Goal: Ask a question: Seek information or help from site administrators or community

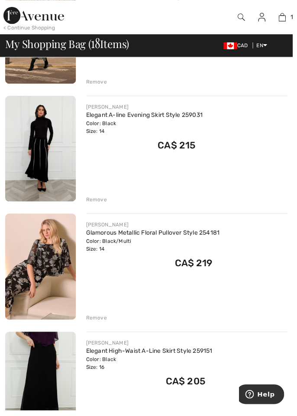
scroll to position [646, 0]
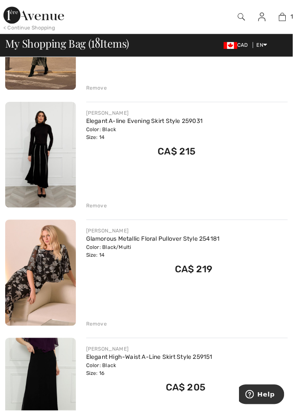
click at [40, 158] on img at bounding box center [41, 156] width 72 height 107
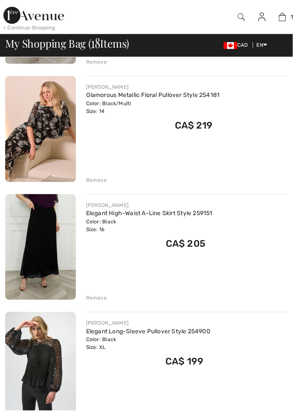
scroll to position [792, 0]
click at [96, 237] on div "CA$ 205" at bounding box center [151, 246] width 128 height 18
click at [87, 231] on div "Color: Black Size: 16" at bounding box center [151, 229] width 128 height 16
click at [91, 224] on div "Color: Black Size: 16" at bounding box center [151, 229] width 128 height 16
click at [43, 238] on img at bounding box center [41, 250] width 72 height 107
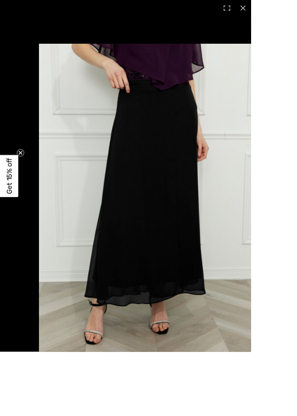
checkbox input "true"
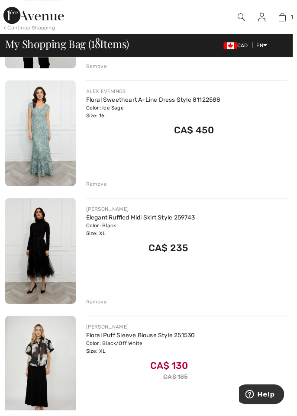
scroll to position [1740, 0]
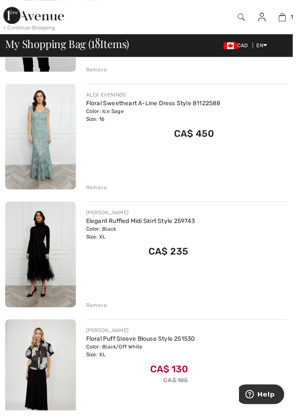
click at [93, 231] on div "Color: Black Size: XL" at bounding box center [142, 237] width 111 height 16
click at [99, 232] on div "Color: Black Size: XL" at bounding box center [142, 237] width 111 height 16
click at [96, 236] on div "Color: Black Size: XL" at bounding box center [142, 237] width 111 height 16
click at [53, 250] on img at bounding box center [41, 257] width 72 height 107
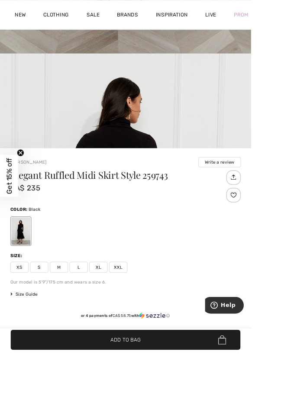
scroll to position [270, 0]
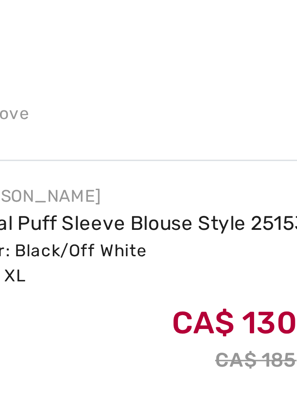
scroll to position [1911, 0]
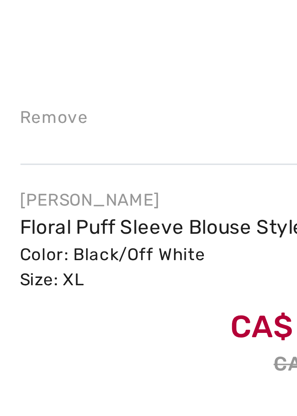
click at [101, 173] on link "Floral Puff Sleeve Blouse Style 251530" at bounding box center [142, 172] width 110 height 7
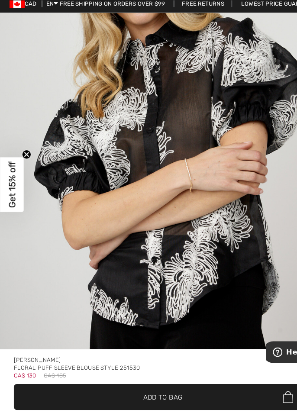
scroll to position [550, 0]
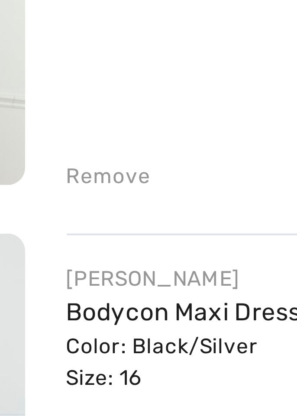
scroll to position [1175, 0]
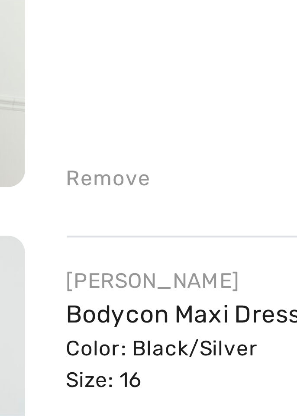
click at [96, 302] on div "[PERSON_NAME]" at bounding box center [148, 303] width 123 height 8
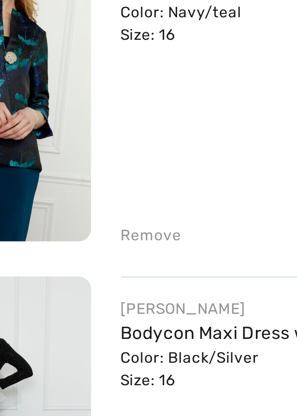
click at [94, 304] on div "[PERSON_NAME]" at bounding box center [148, 303] width 123 height 8
click at [67, 307] on img at bounding box center [41, 345] width 72 height 107
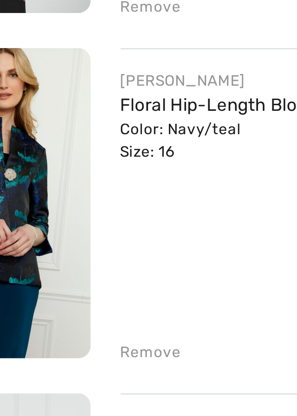
scroll to position [1175, 0]
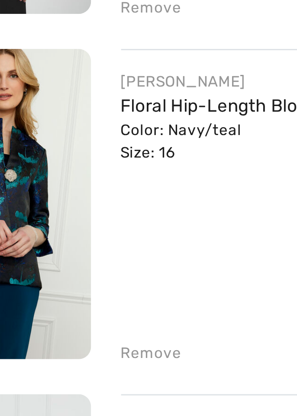
click at [93, 201] on div "Color: Navy/teal Size: 16" at bounding box center [142, 205] width 111 height 16
click at [89, 188] on link "Floral Hip-Length Blouse Style 259206" at bounding box center [142, 191] width 111 height 7
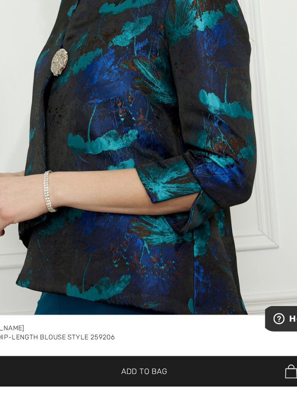
scroll to position [546, 0]
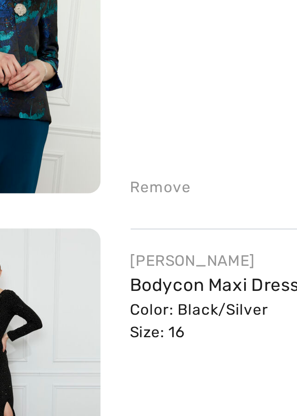
checkbox input "true"
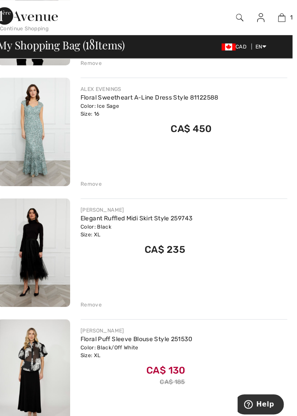
scroll to position [1746, 0]
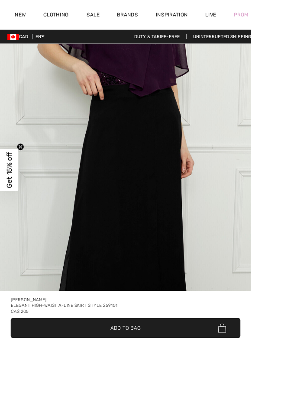
checkbox input "true"
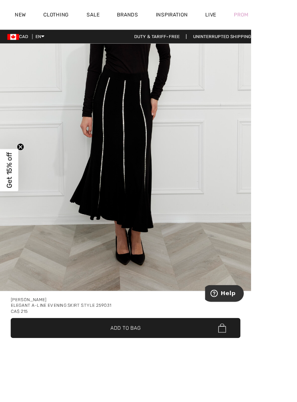
scroll to position [145, 0]
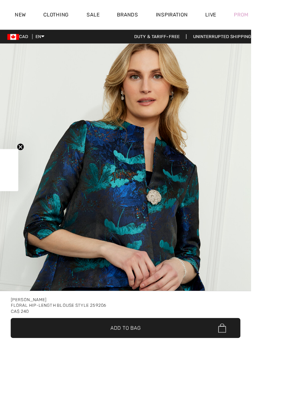
checkbox input "true"
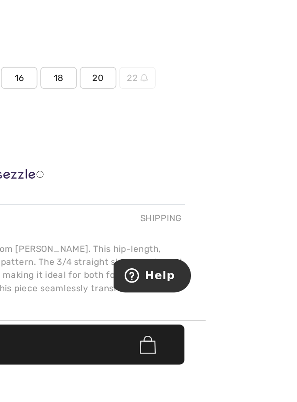
scroll to position [336, 0]
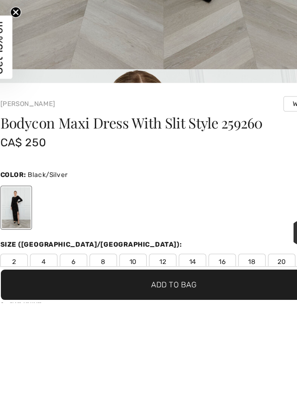
scroll to position [186, 0]
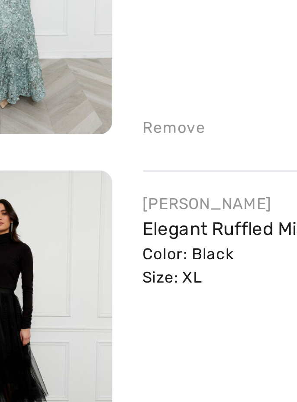
scroll to position [1688, 0]
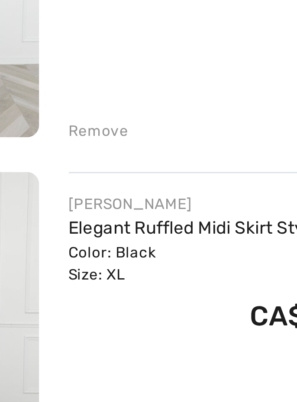
click at [94, 280] on div "Color: Black Size: XL" at bounding box center [142, 288] width 111 height 16
click at [94, 275] on link "Elegant Ruffled Midi Skirt Style 259743" at bounding box center [142, 275] width 111 height 7
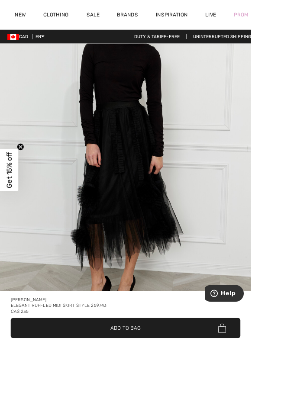
scroll to position [1962, 0]
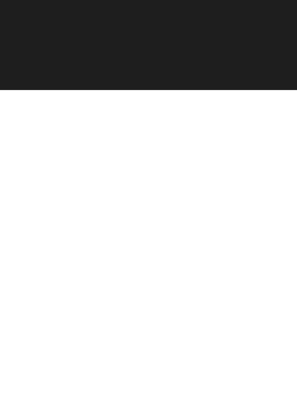
scroll to position [289, 0]
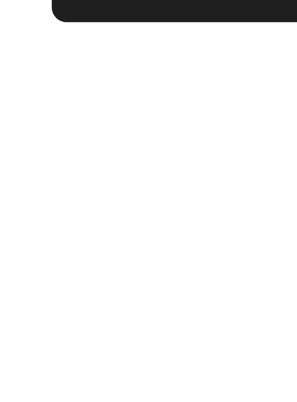
click at [11, 402] on div "[PERSON_NAME] Write a review Elegant Ruffled Midi Skirt Style 259743 CA$ 235 Co…" at bounding box center [148, 331] width 297 height 380
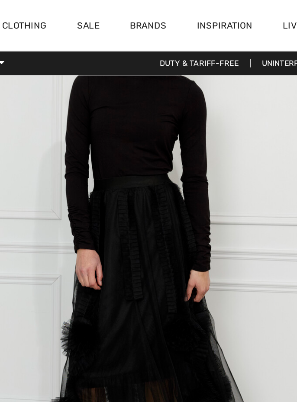
scroll to position [1962, 0]
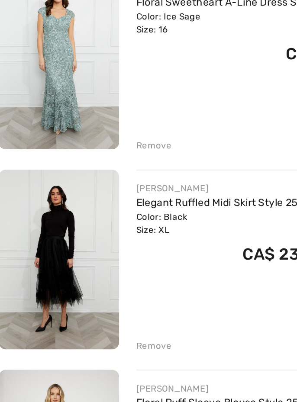
scroll to position [1688, 0]
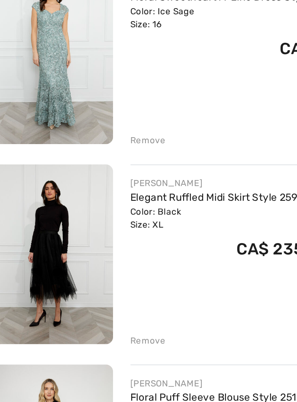
click at [36, 296] on img at bounding box center [41, 309] width 72 height 107
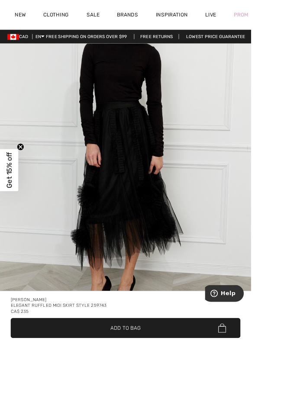
scroll to position [1962, 0]
click at [141, 402] on div "Frank Lyman Elegant Ruffled Midi Skirt Style 259743 CA$ 235 ✔ Added to Bag Add …" at bounding box center [148, 373] width 297 height 58
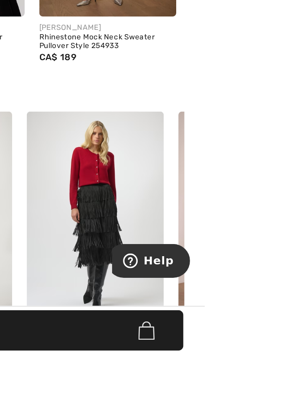
scroll to position [0, 0]
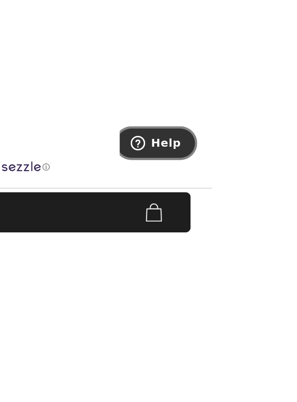
click at [138, 136] on span "Help" at bounding box center [132, 136] width 12 height 9
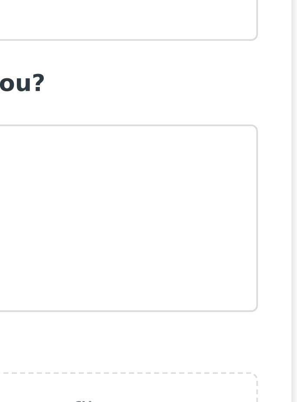
scroll to position [279, 0]
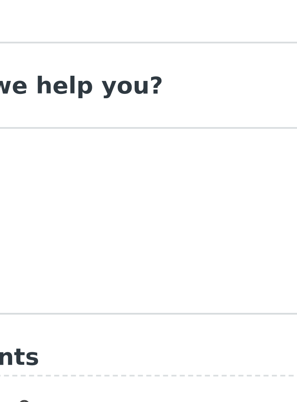
type input "Carolyn Welham"
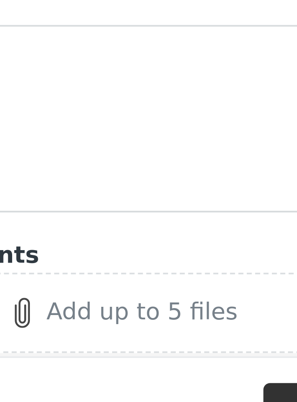
type input "carolynwelham1@gmail.com"
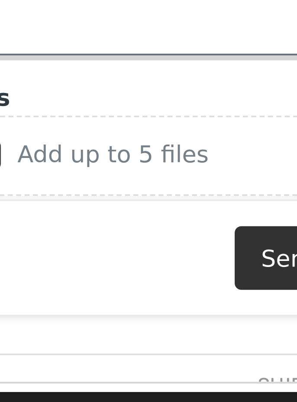
type textarea "H"
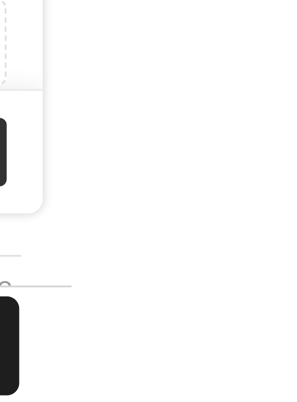
type textarea "What is the length of skirt #259743 and # in a size 16 ? Thank you"
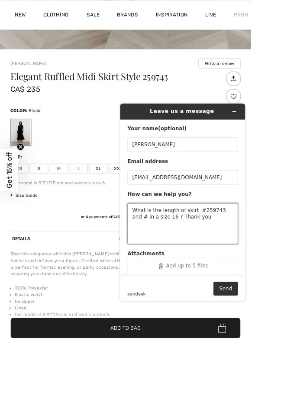
scroll to position [372, 0]
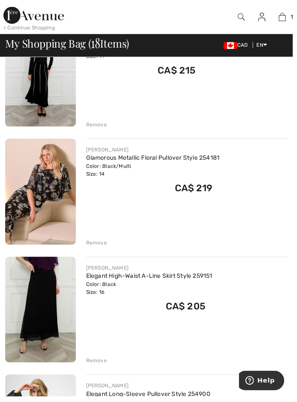
scroll to position [728, 0]
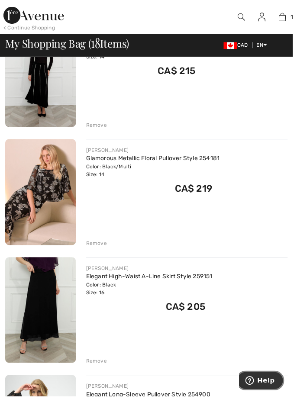
click at [263, 390] on button "Help" at bounding box center [259, 381] width 49 height 20
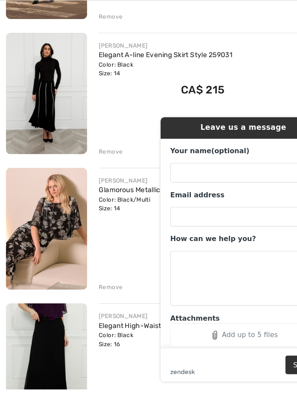
scroll to position [664, 0]
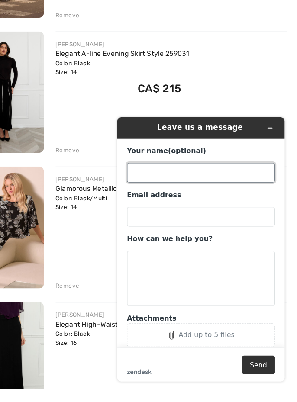
click at [185, 158] on input "Your name (optional)" at bounding box center [190, 164] width 131 height 17
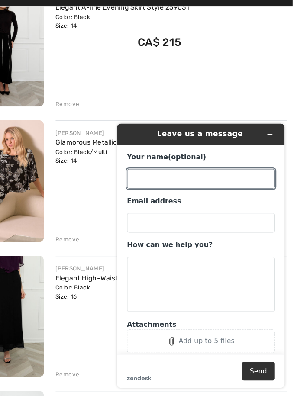
click at [238, 133] on div "Leave us a message" at bounding box center [190, 132] width 136 height 12
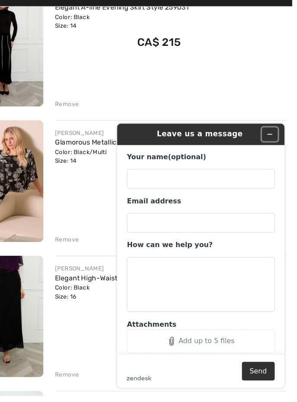
click at [251, 135] on icon "Minimize widget" at bounding box center [251, 132] width 6 height 6
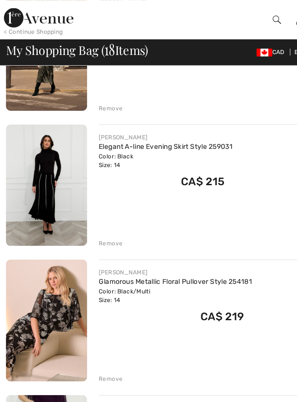
scroll to position [638, 0]
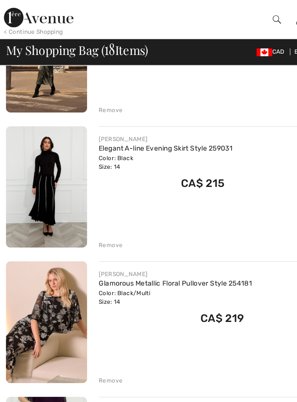
click at [30, 164] on img at bounding box center [41, 165] width 72 height 107
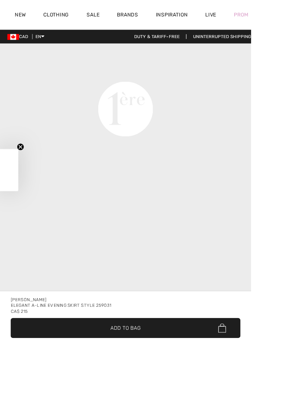
checkbox input "true"
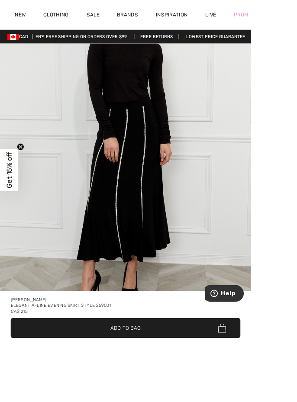
scroll to position [1962, 0]
click at [124, 373] on div "Frank Lyman Elegant A-line Evening Skirt Style 259031 CA$ 215" at bounding box center [149, 360] width 272 height 26
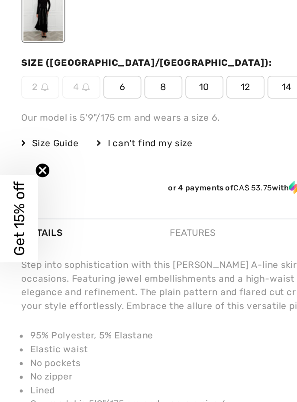
scroll to position [444, 0]
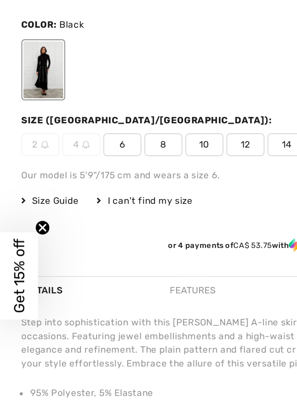
click at [20, 206] on div "Details" at bounding box center [25, 210] width 26 height 16
click at [24, 178] on circle "Close teaser" at bounding box center [24, 174] width 8 height 8
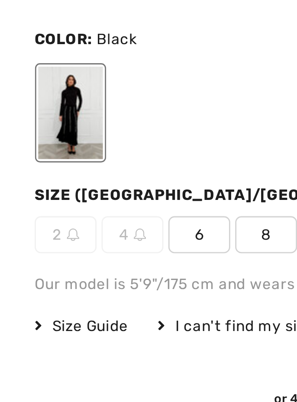
scroll to position [310, 0]
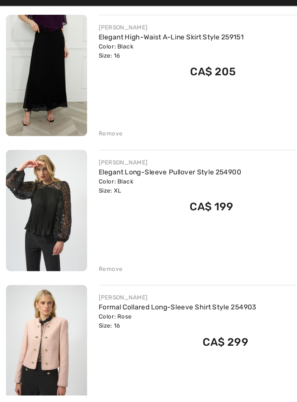
checkbox input "true"
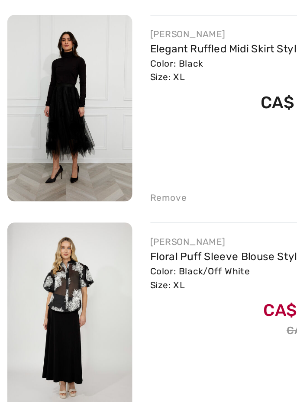
scroll to position [1869, 0]
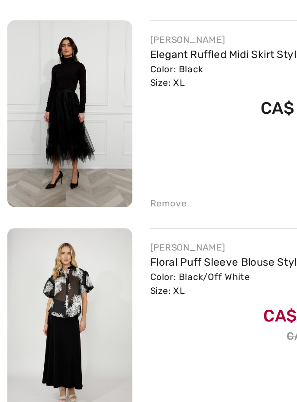
click at [24, 140] on img at bounding box center [41, 129] width 72 height 107
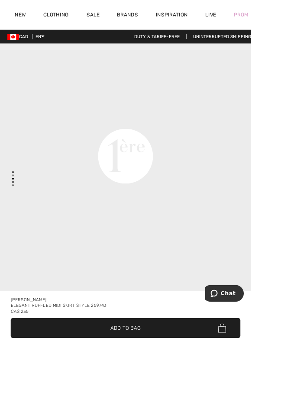
scroll to position [980, 0]
click at [296, 319] on html "We value your privacy We use cookies to enhance your browsing experience, serve…" at bounding box center [148, 201] width 297 height 402
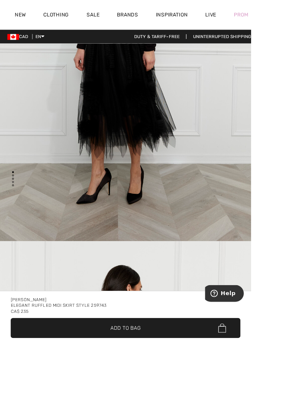
scroll to position [0, 0]
